Goal: Task Accomplishment & Management: Manage account settings

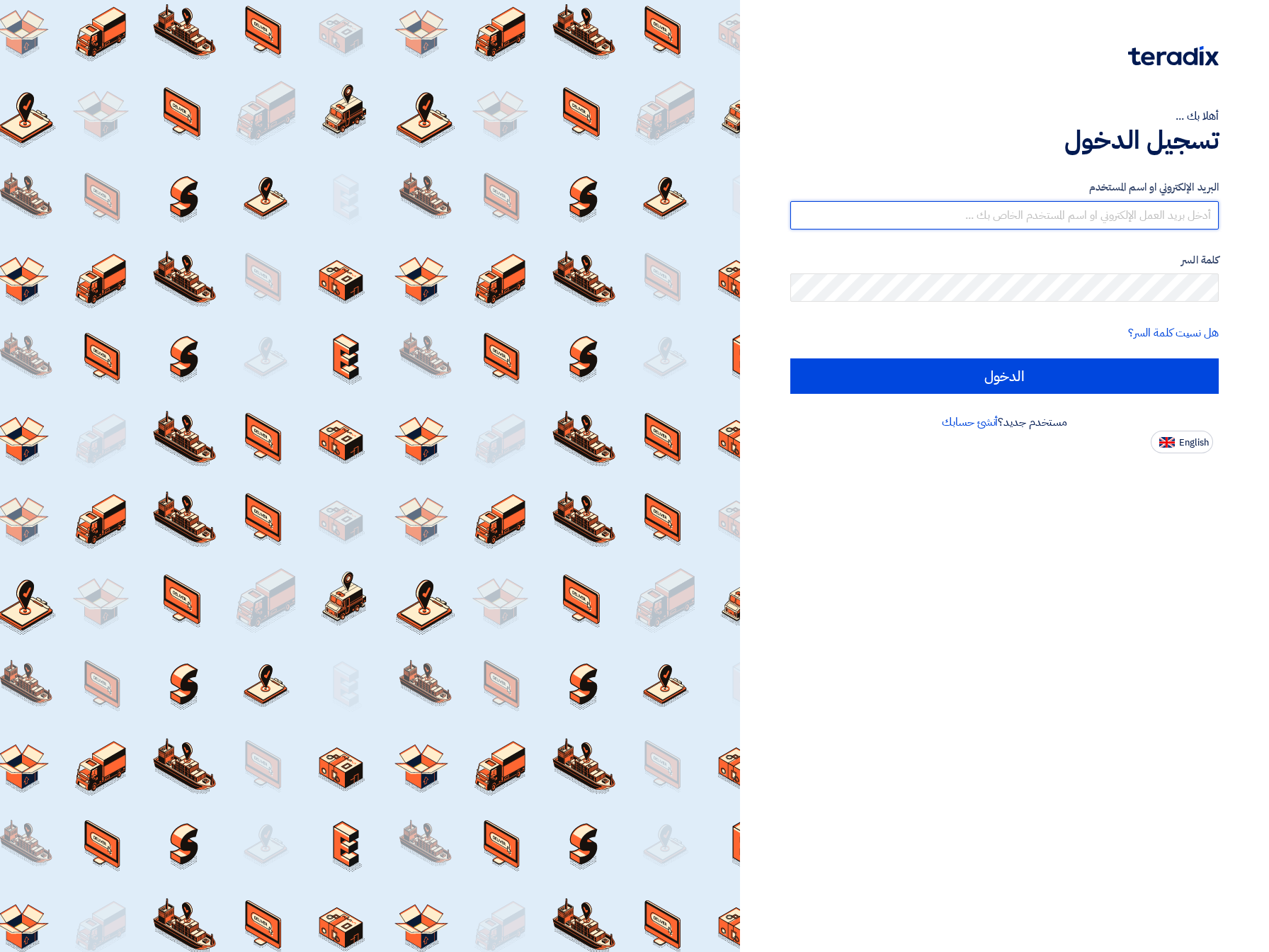
click at [1075, 220] on input "text" at bounding box center [1005, 215] width 428 height 28
click at [1057, 220] on input "text" at bounding box center [1005, 215] width 428 height 28
type input "mohammad@linee.com.sa"
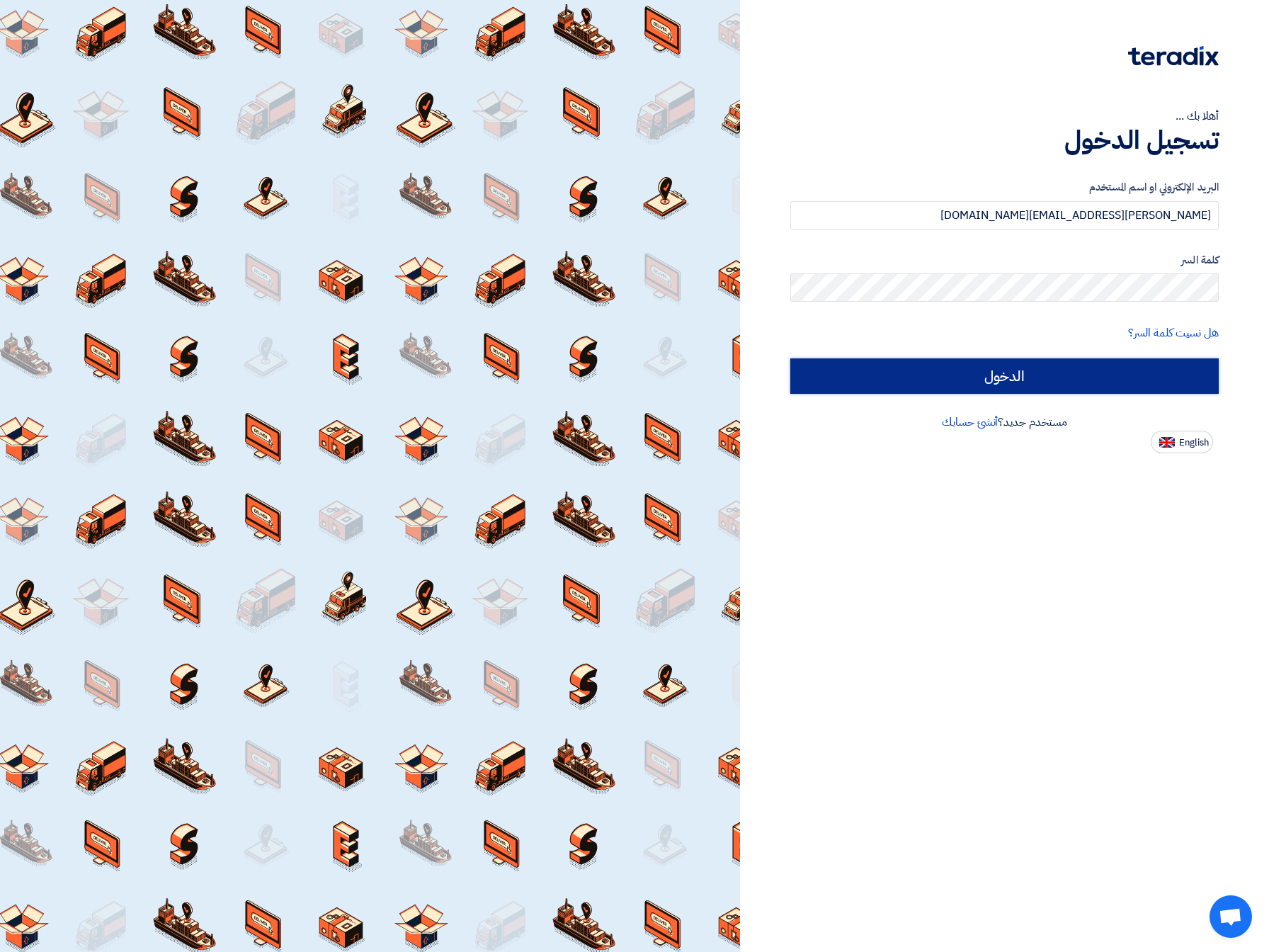
click at [1035, 380] on input "الدخول" at bounding box center [1005, 376] width 428 height 36
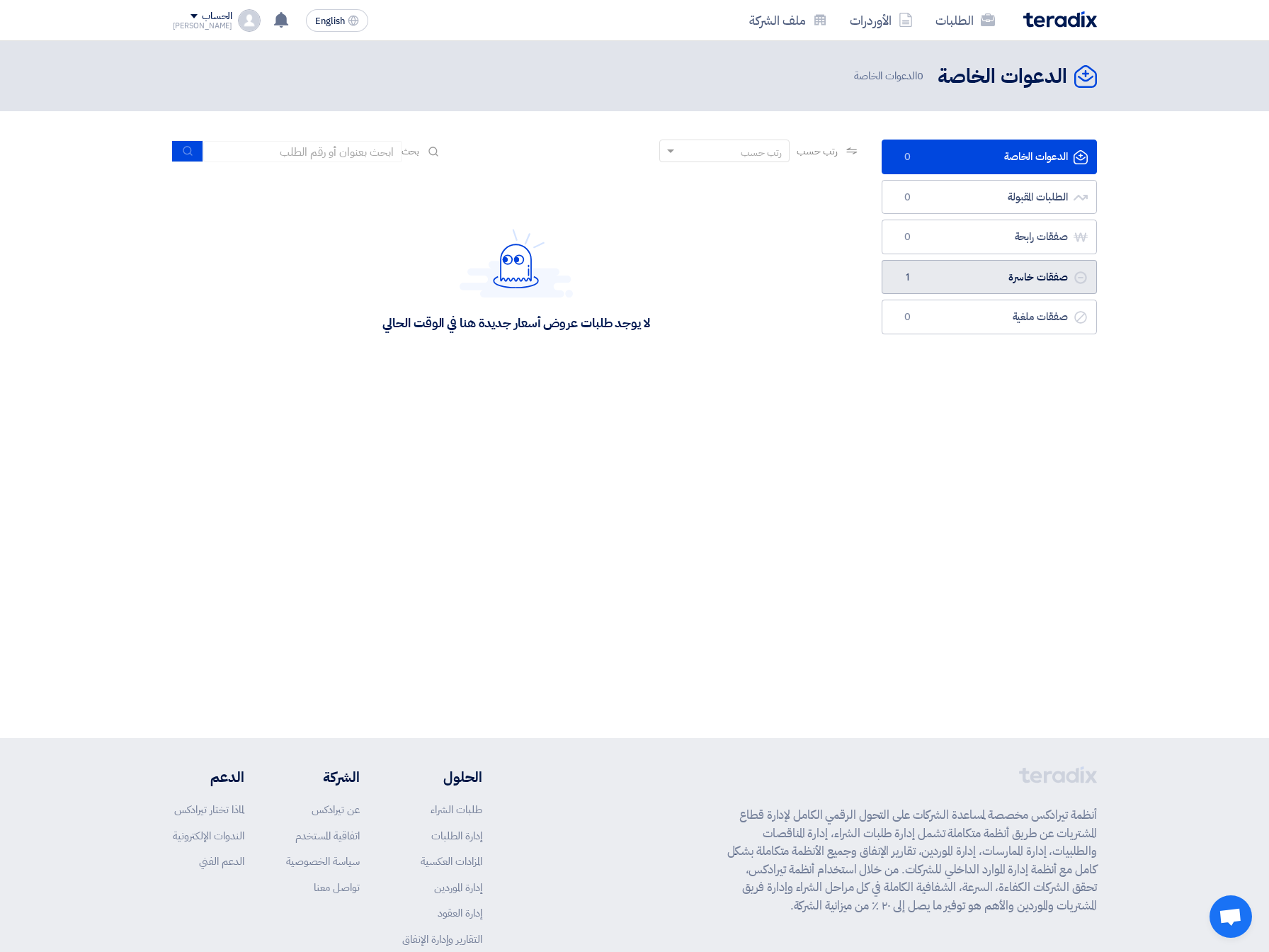
click at [1032, 281] on link "صفقات خاسرة صفقات خاسرة 1" at bounding box center [989, 277] width 215 height 35
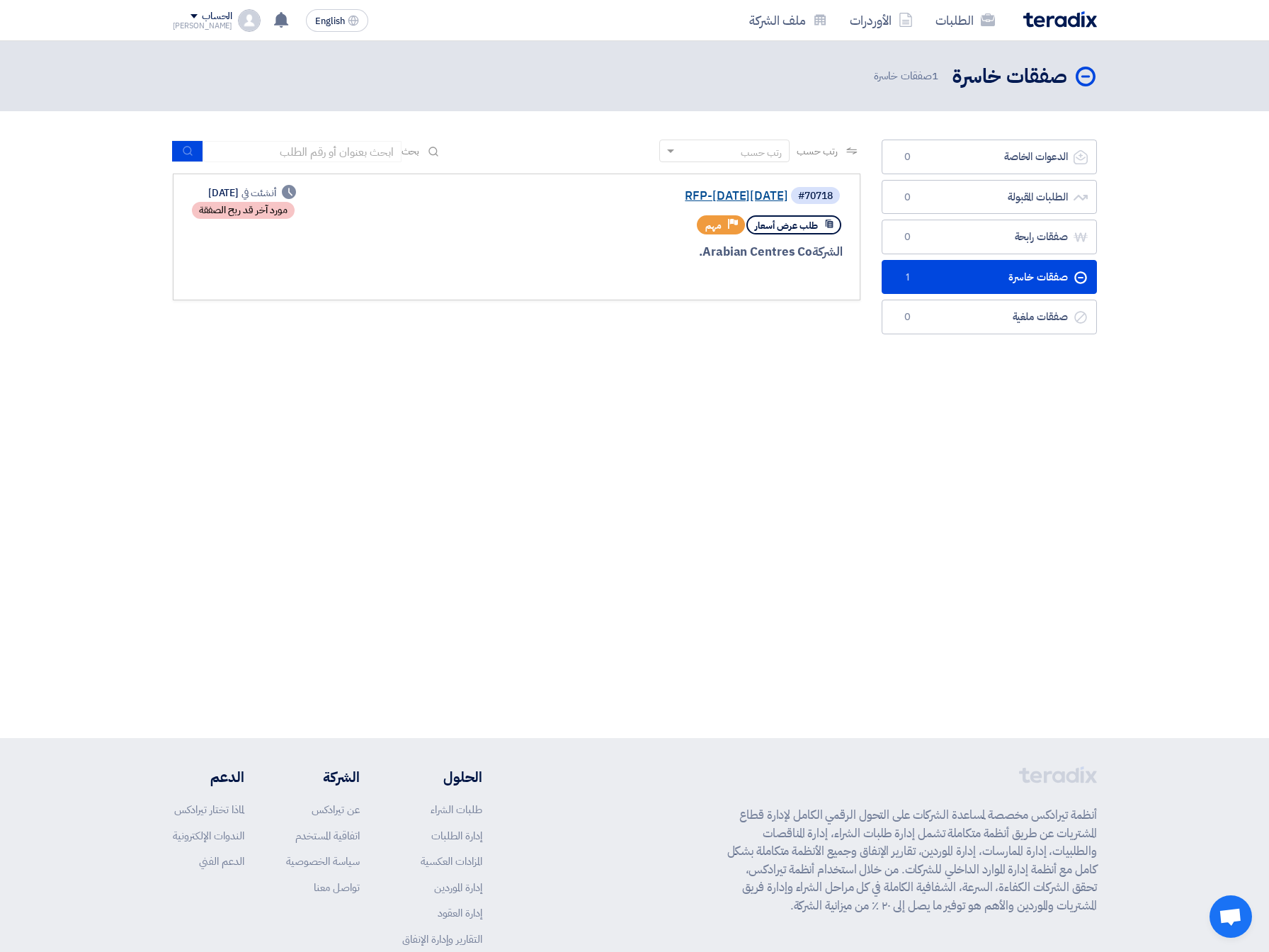
click at [686, 195] on link "RFP-Saudi National Day 2025" at bounding box center [647, 196] width 284 height 13
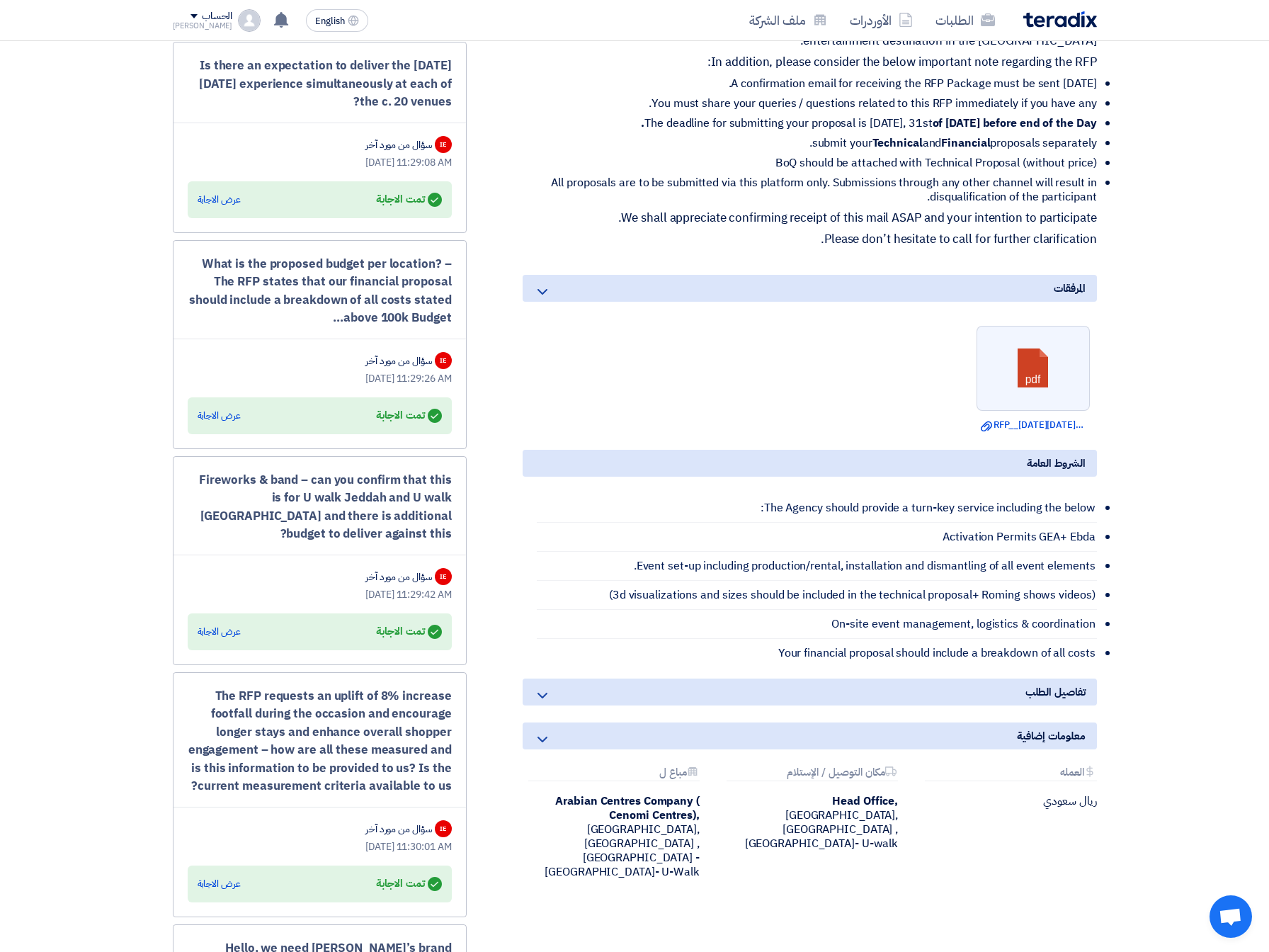
scroll to position [592, 0]
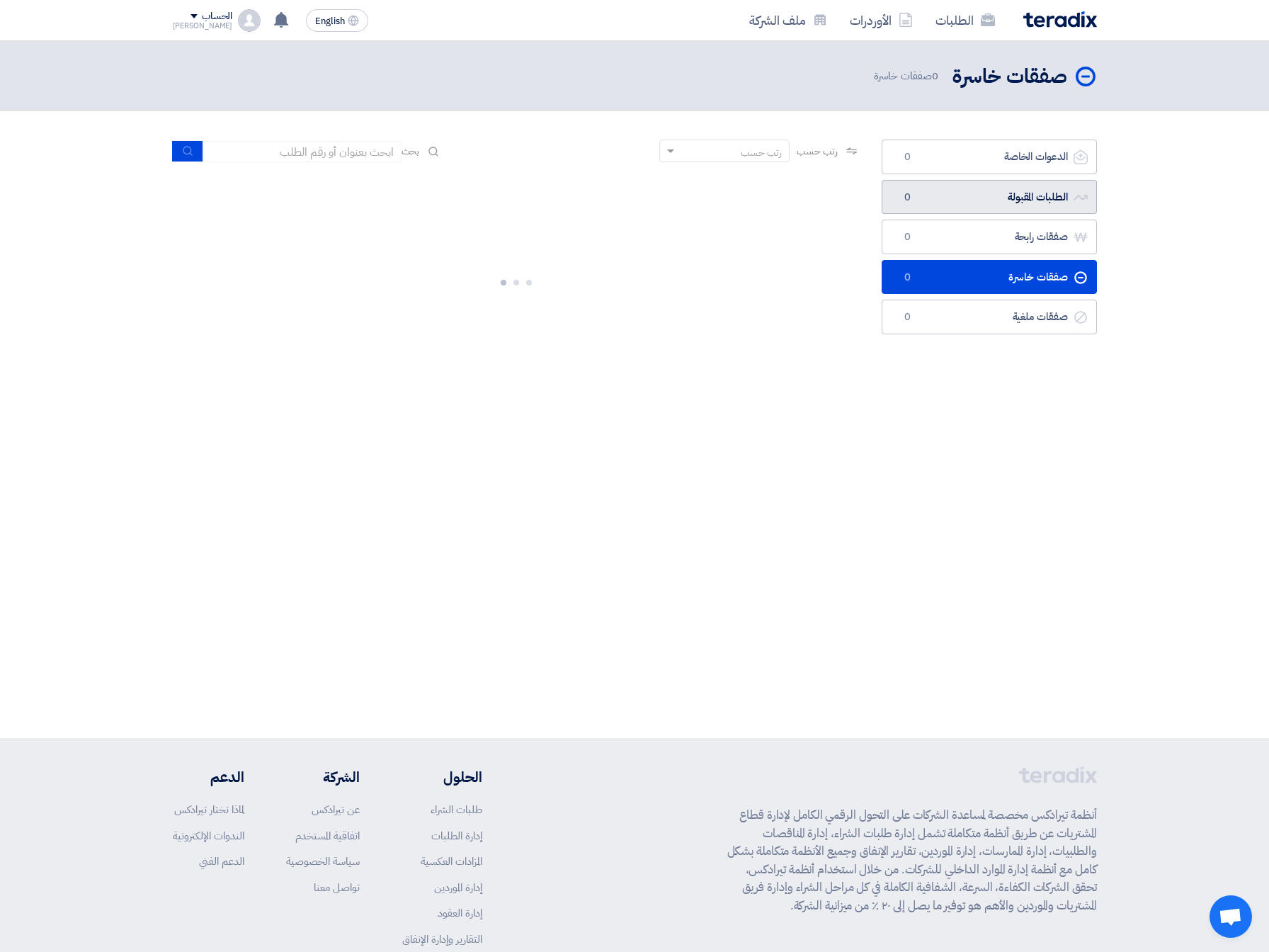
click at [1003, 198] on link "الطلبات المقبولة الطلبات المقبولة 0" at bounding box center [989, 197] width 215 height 35
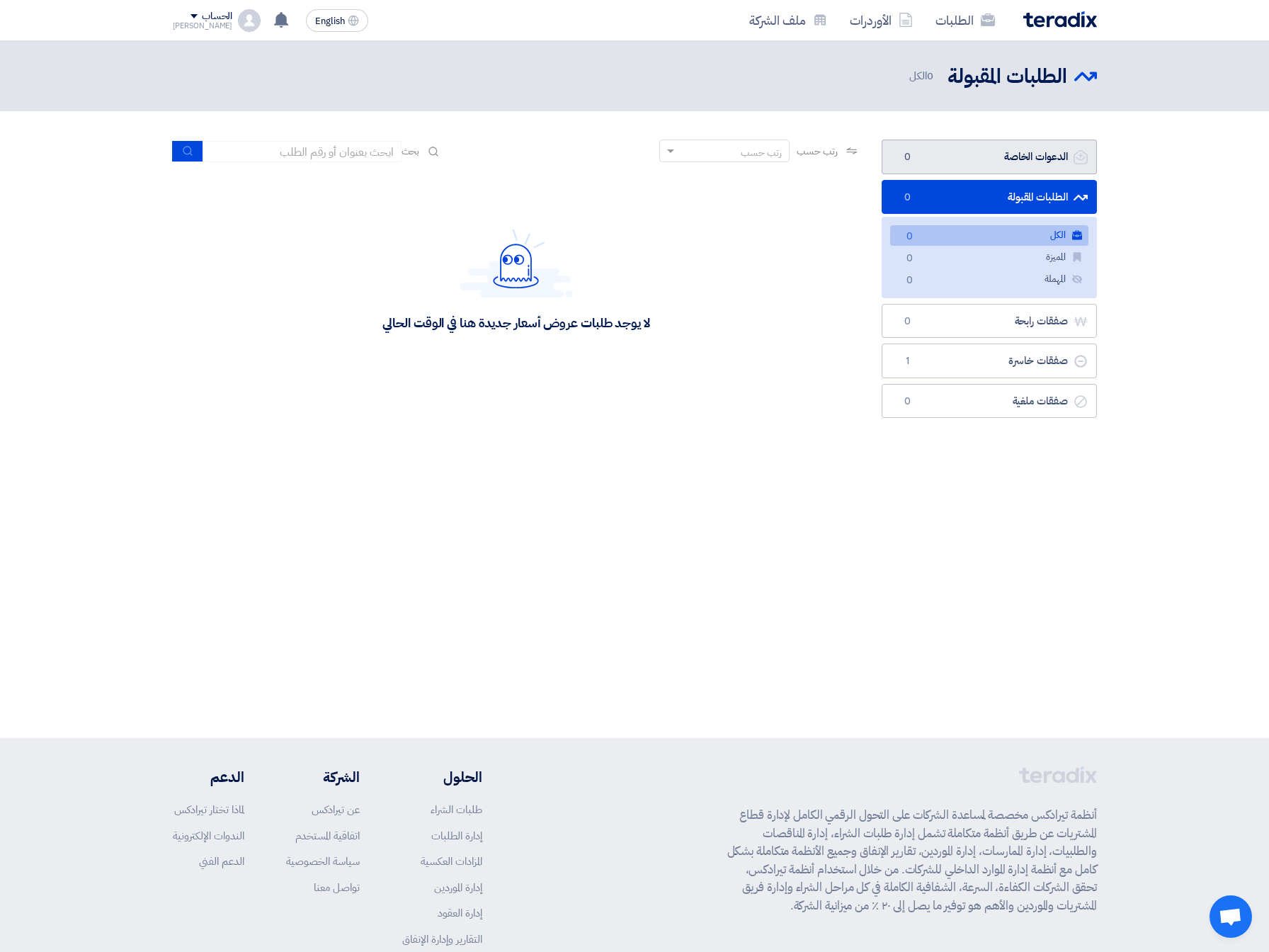
click at [1018, 153] on link "الدعوات الخاصة الدعوات الخاصة 0" at bounding box center [989, 156] width 215 height 35
